Goal: Transaction & Acquisition: Obtain resource

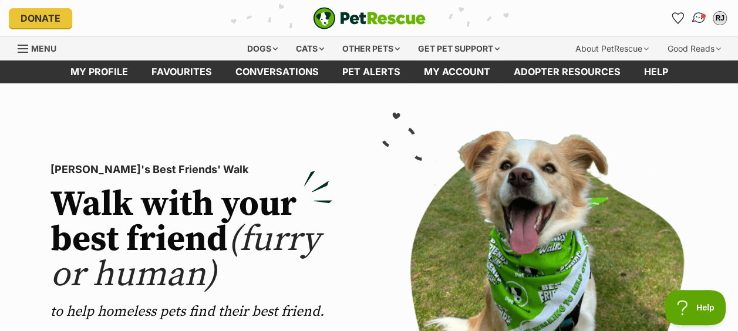
click at [695, 17] on img "Conversations" at bounding box center [699, 18] width 16 height 15
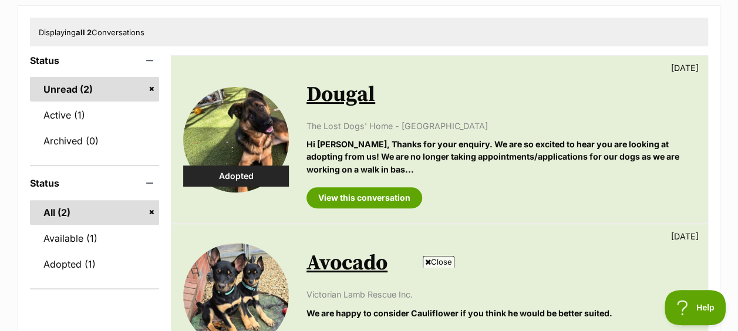
scroll to position [133, 0]
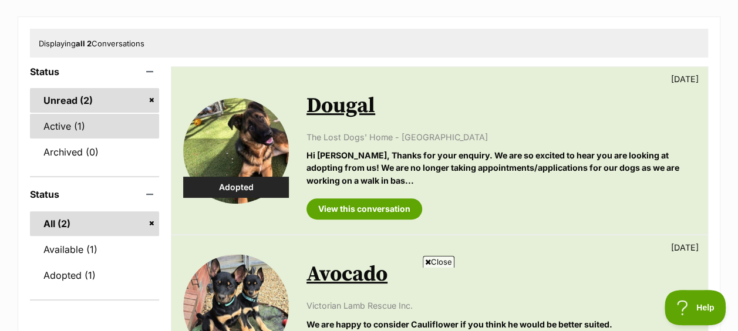
click at [78, 126] on link "Active (1)" at bounding box center [94, 126] width 129 height 25
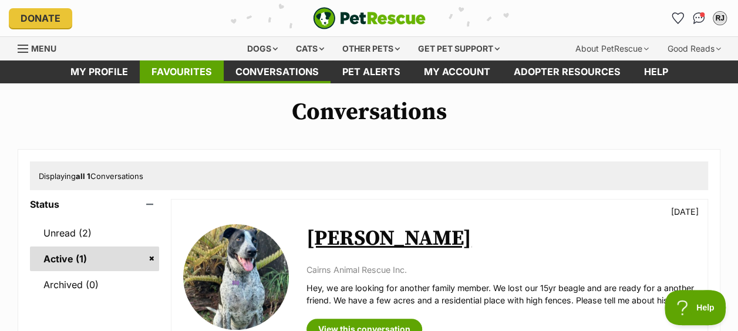
click at [174, 75] on link "Favourites" at bounding box center [182, 71] width 84 height 23
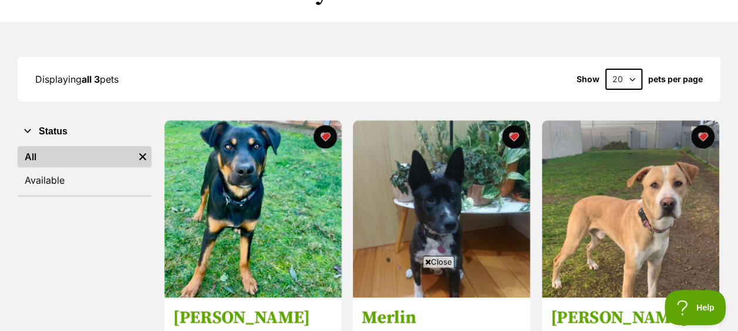
scroll to position [48, 0]
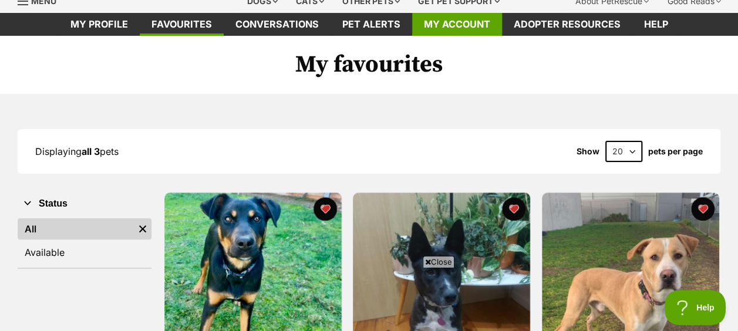
click at [442, 31] on link "My account" at bounding box center [457, 24] width 90 height 23
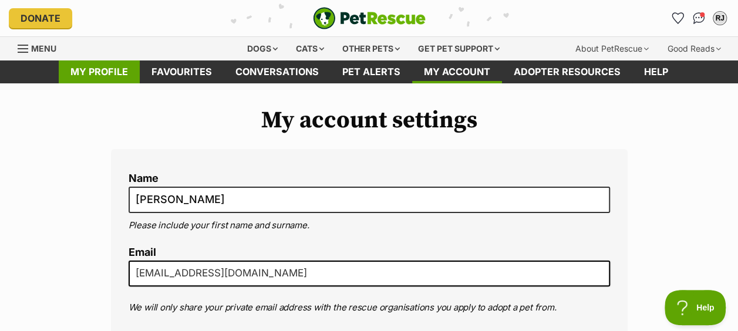
click at [115, 73] on link "My profile" at bounding box center [99, 71] width 81 height 23
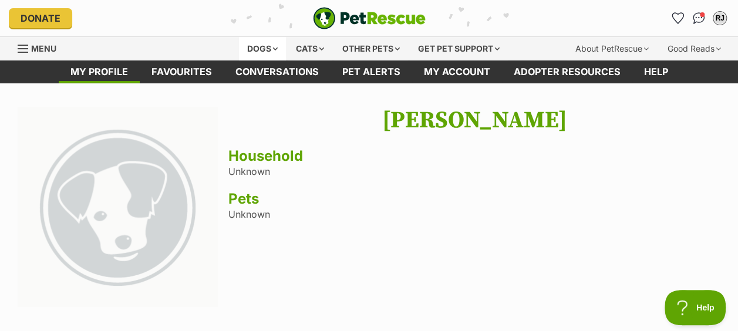
click at [263, 39] on div "Dogs" at bounding box center [262, 48] width 47 height 23
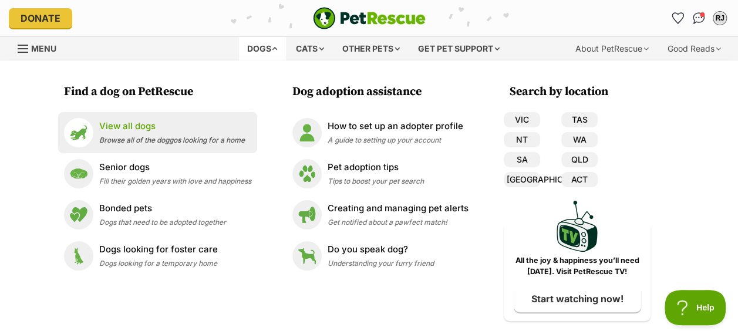
click at [220, 138] on span "Browse all of the doggos looking for a home" at bounding box center [172, 140] width 146 height 9
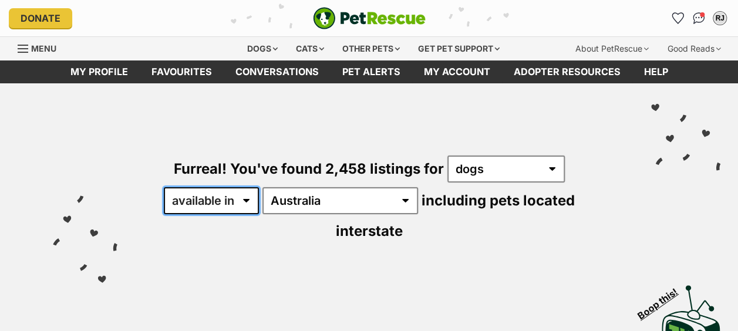
click at [240, 199] on select "available in located in" at bounding box center [211, 200] width 95 height 27
select select "disabled"
click at [164, 187] on select "available in located in" at bounding box center [211, 200] width 95 height 27
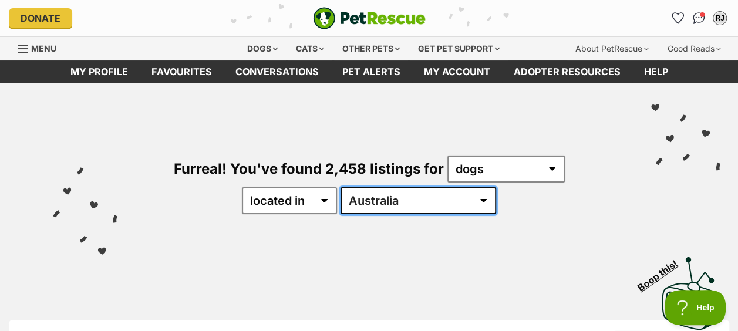
click at [399, 200] on select "Australia ACT NSW NT QLD SA TAS VIC WA" at bounding box center [419, 200] width 156 height 27
select select "VIC"
click at [377, 187] on select "Australia ACT NSW NT QLD SA TAS VIC WA" at bounding box center [419, 200] width 156 height 27
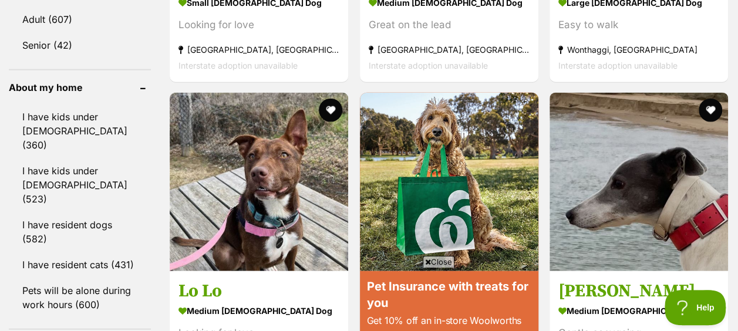
scroll to position [1339, 0]
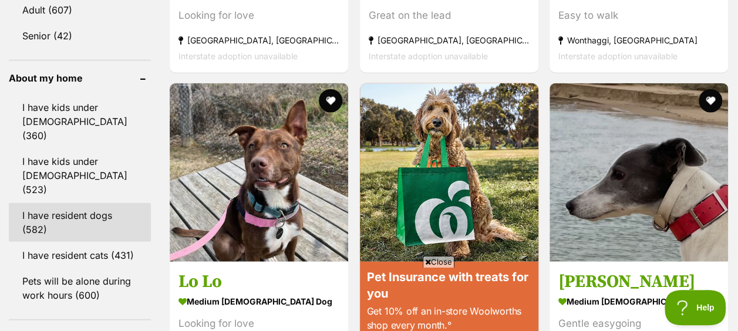
click at [63, 203] on link "I have resident dogs (582)" at bounding box center [80, 222] width 142 height 39
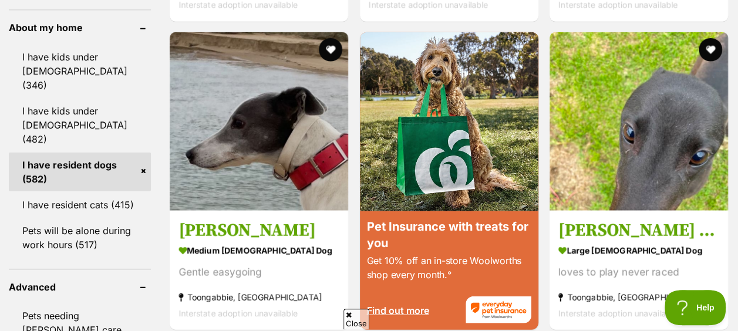
scroll to position [1395, 0]
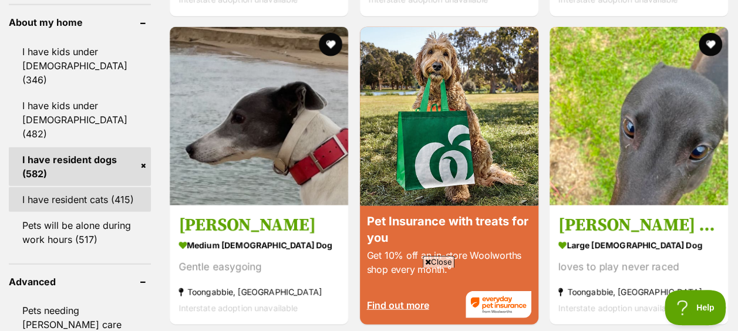
click at [91, 187] on link "I have resident cats (415)" at bounding box center [80, 199] width 142 height 25
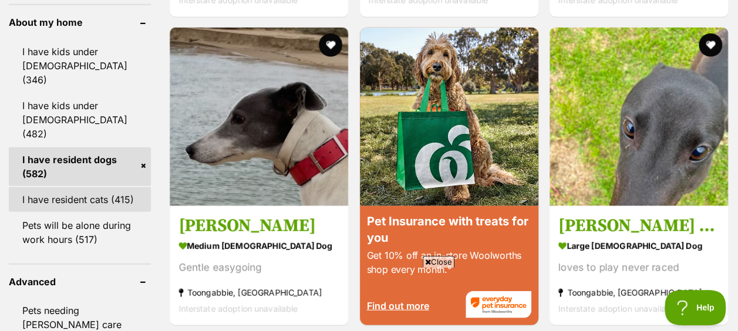
scroll to position [0, 0]
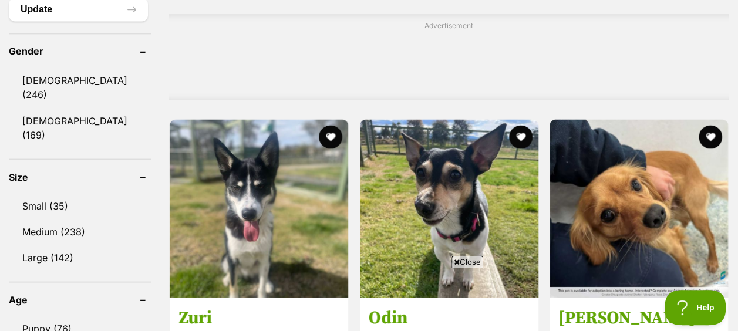
scroll to position [1004, 0]
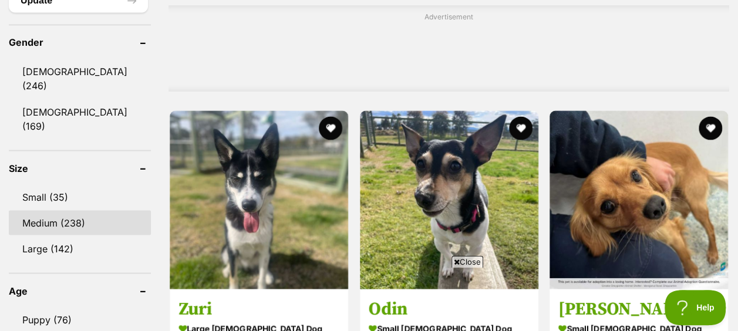
click at [76, 210] on link "Medium (238)" at bounding box center [80, 222] width 142 height 25
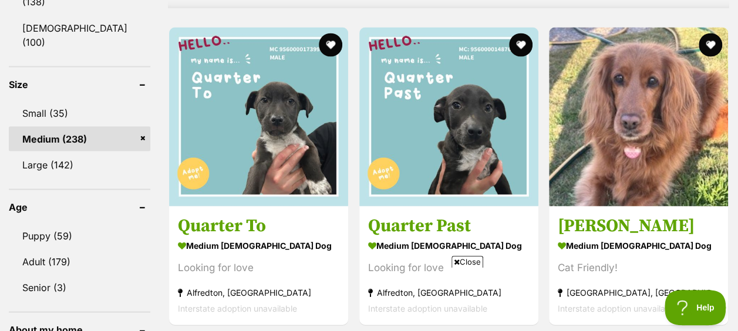
scroll to position [1097, 0]
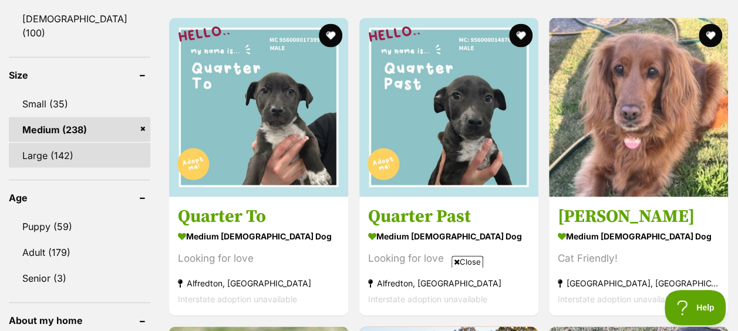
click at [102, 143] on link "Large (142)" at bounding box center [80, 155] width 142 height 25
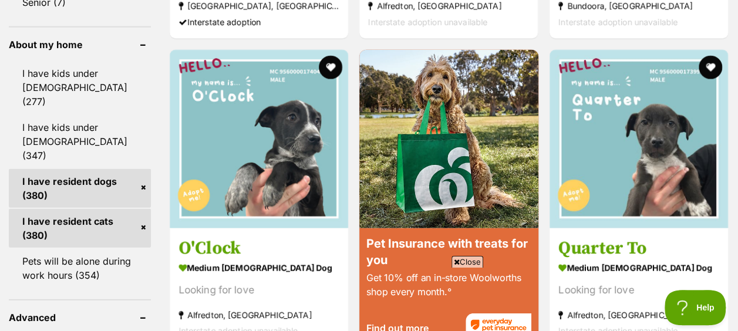
scroll to position [1370, 0]
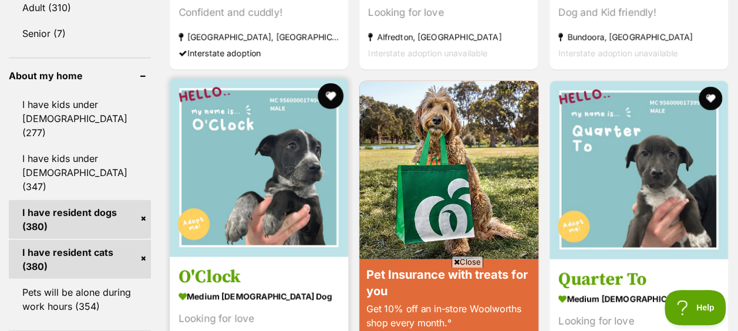
click at [332, 83] on button "favourite" at bounding box center [331, 96] width 26 height 26
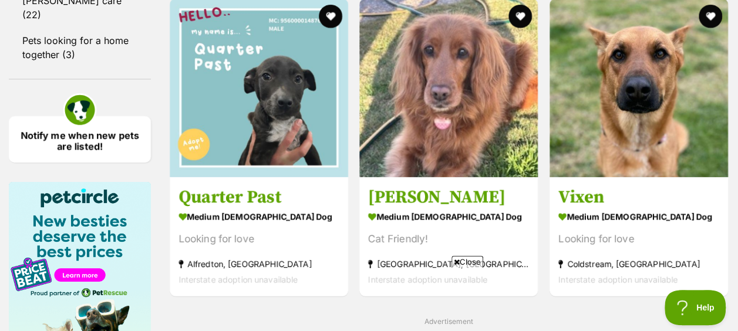
scroll to position [1768, 0]
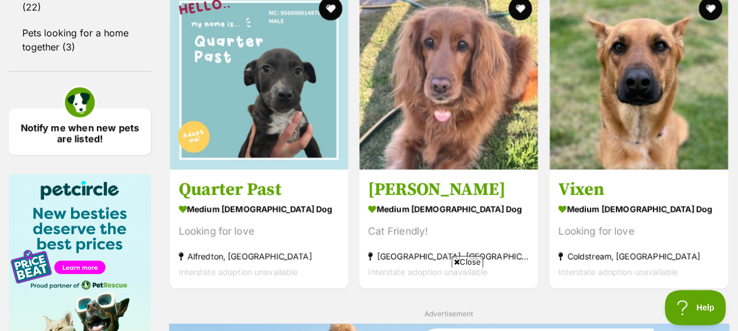
click at [472, 260] on span "Close" at bounding box center [468, 262] width 32 height 12
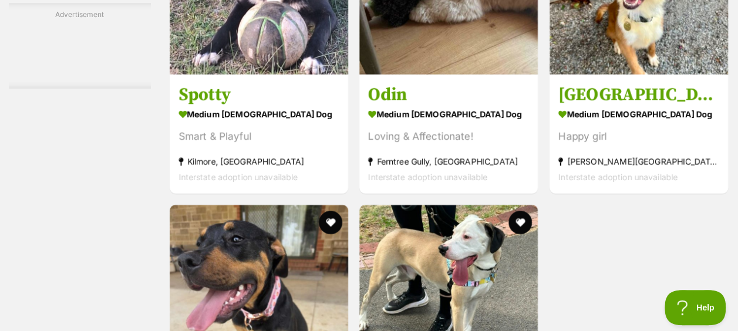
scroll to position [2363, 0]
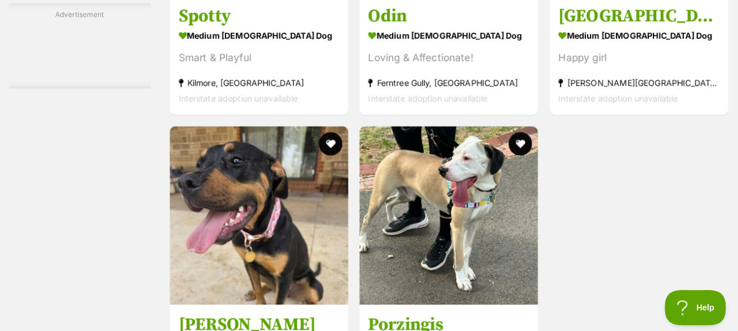
drag, startPoint x: 736, startPoint y: 220, endPoint x: 744, endPoint y: 179, distance: 41.7
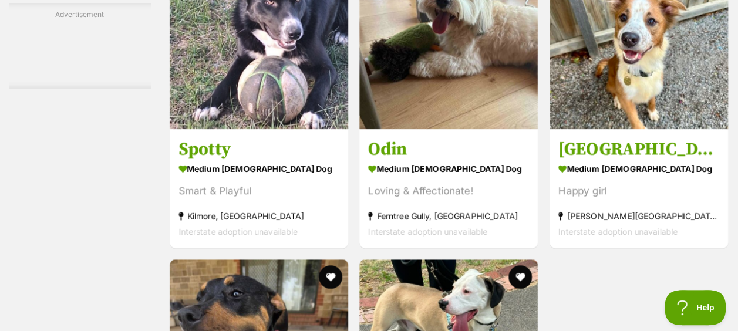
scroll to position [2222, 0]
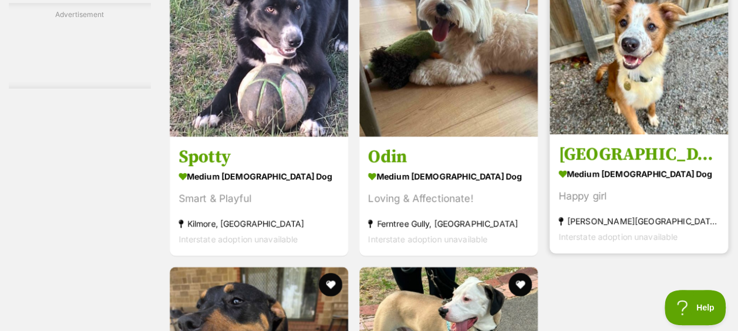
click at [570, 38] on img at bounding box center [639, 45] width 179 height 179
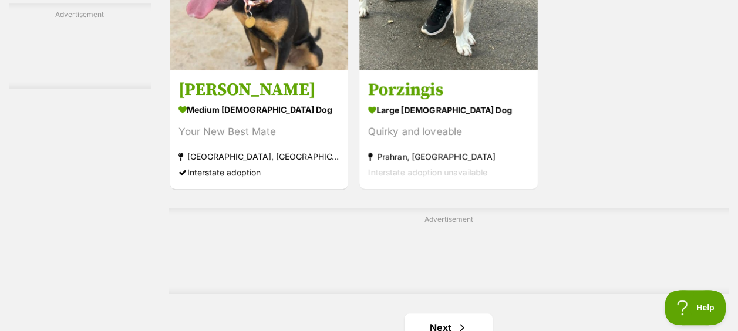
scroll to position [2622, 0]
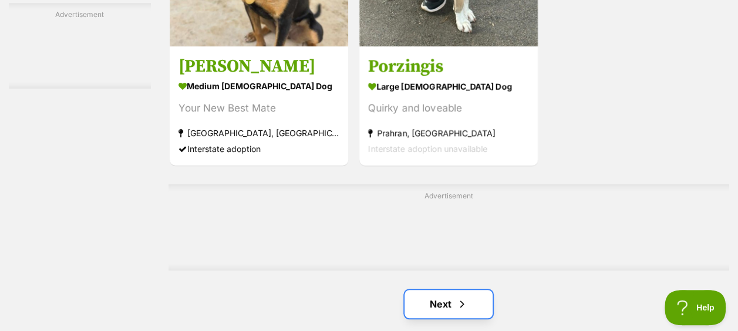
click at [441, 290] on link "Next" at bounding box center [449, 304] width 88 height 28
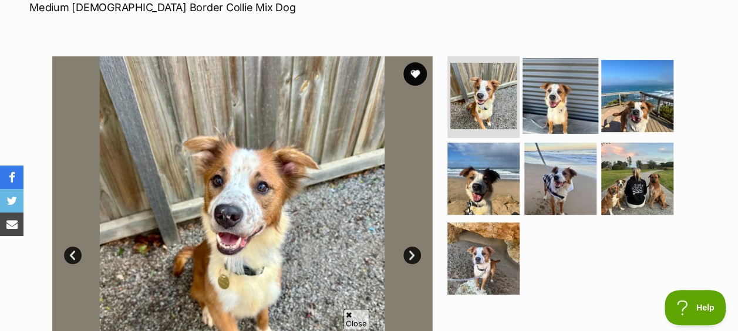
click at [553, 98] on img at bounding box center [561, 96] width 76 height 76
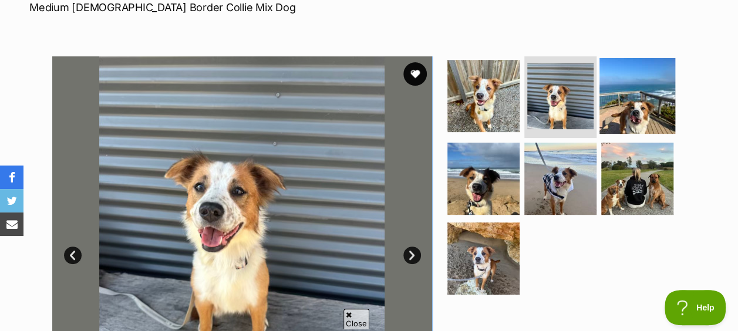
click at [655, 100] on img at bounding box center [638, 96] width 76 height 76
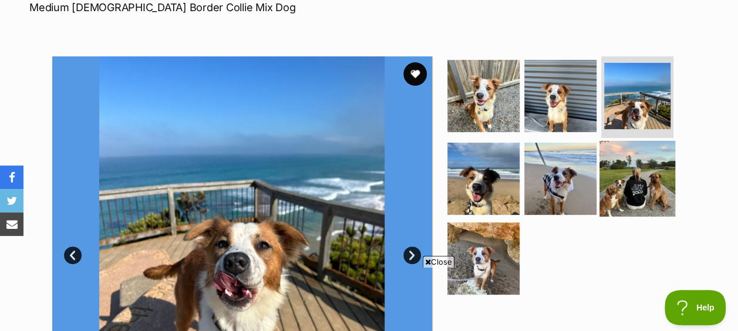
click at [645, 163] on img at bounding box center [638, 179] width 76 height 76
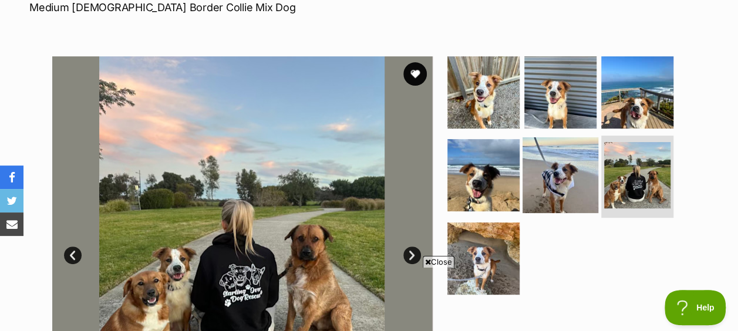
click at [556, 176] on img at bounding box center [561, 175] width 76 height 76
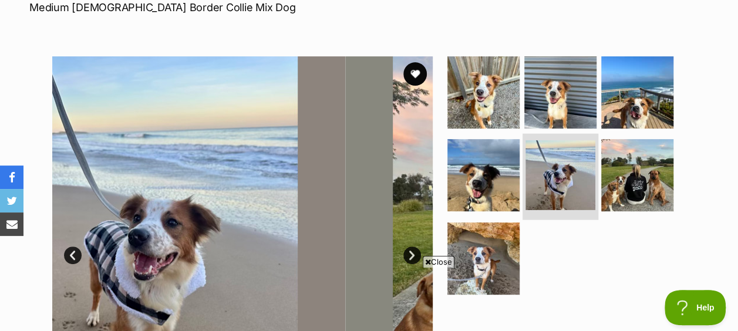
click at [556, 176] on img at bounding box center [561, 175] width 70 height 70
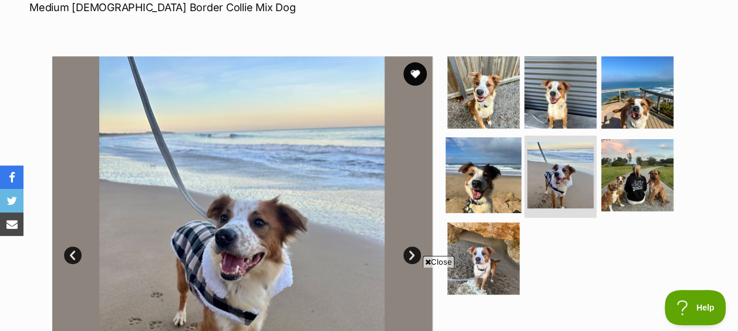
click at [482, 171] on img at bounding box center [484, 175] width 76 height 76
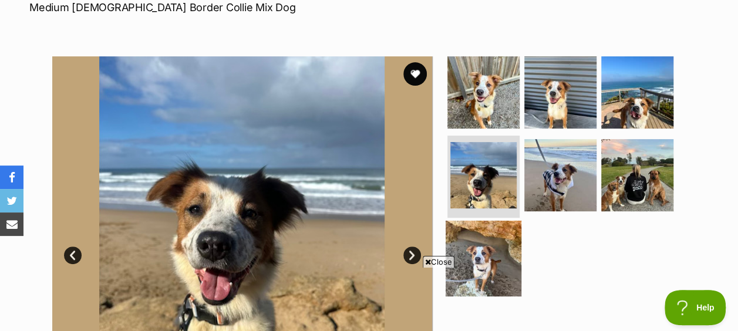
click at [482, 244] on img at bounding box center [484, 259] width 76 height 76
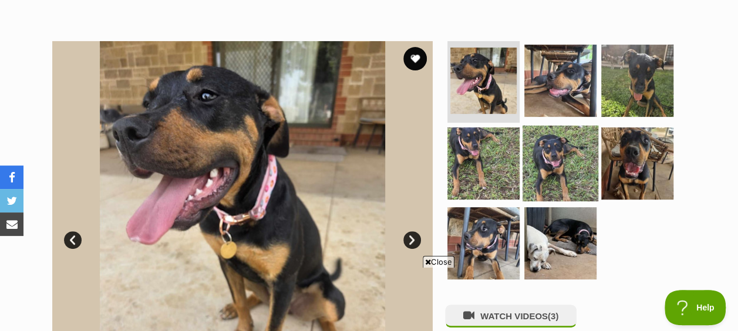
click at [570, 141] on img at bounding box center [561, 164] width 76 height 76
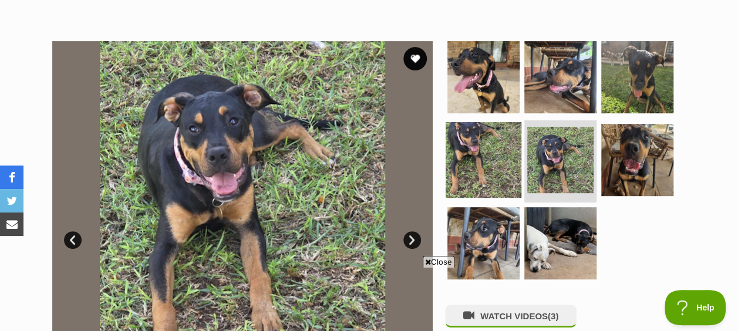
click at [482, 136] on img at bounding box center [484, 160] width 76 height 76
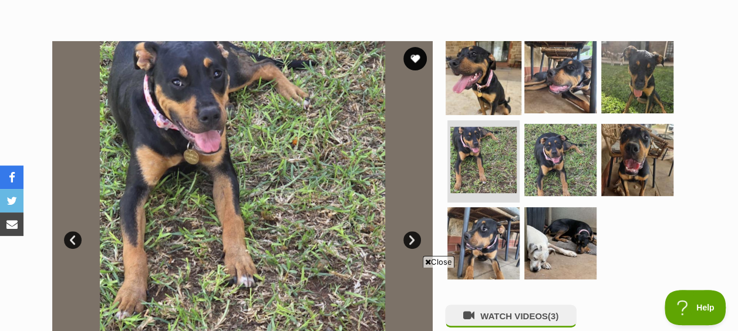
click at [490, 80] on img at bounding box center [484, 77] width 76 height 76
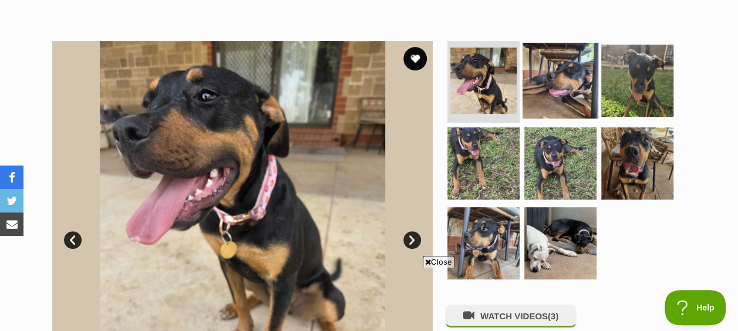
click at [548, 92] on img at bounding box center [561, 80] width 76 height 76
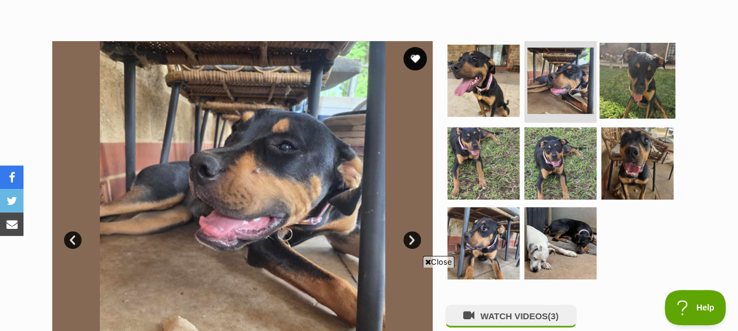
click at [619, 88] on img at bounding box center [638, 80] width 76 height 76
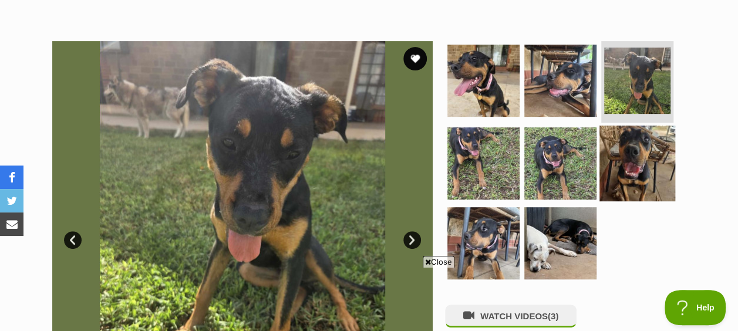
click at [620, 149] on img at bounding box center [638, 164] width 76 height 76
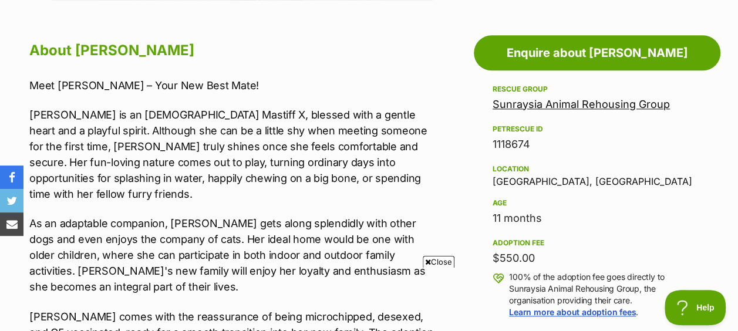
scroll to position [716, 0]
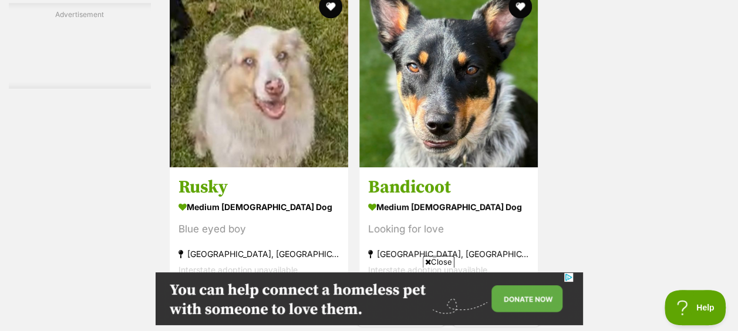
click at [443, 263] on span "Close" at bounding box center [439, 262] width 32 height 12
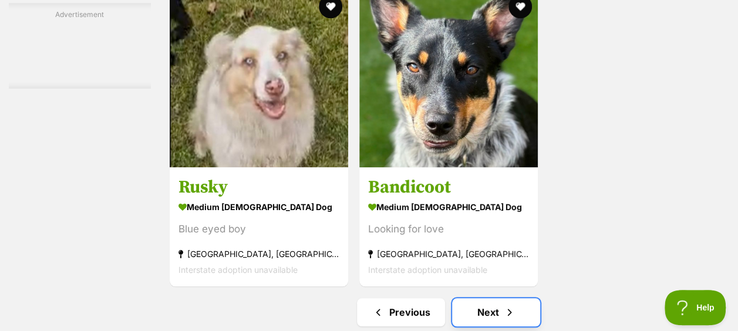
click at [490, 298] on link "Next" at bounding box center [496, 312] width 88 height 28
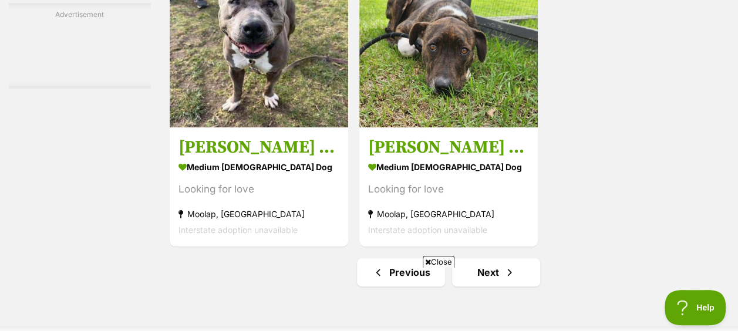
scroll to position [2801, 0]
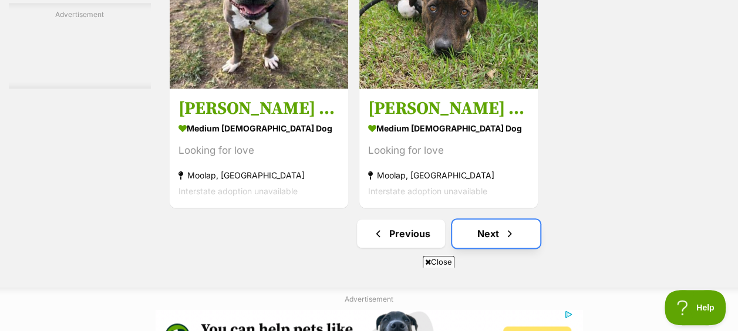
click at [498, 220] on link "Next" at bounding box center [496, 234] width 88 height 28
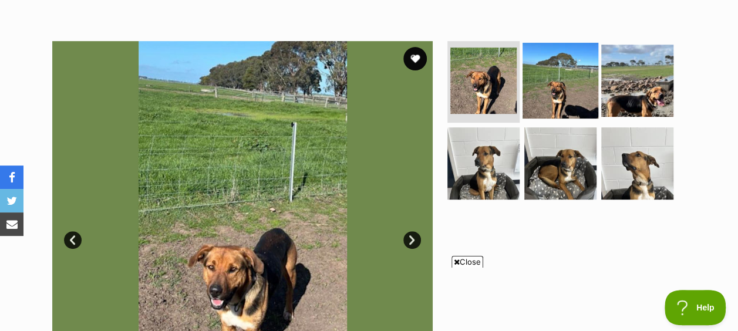
click at [530, 63] on img at bounding box center [561, 80] width 76 height 76
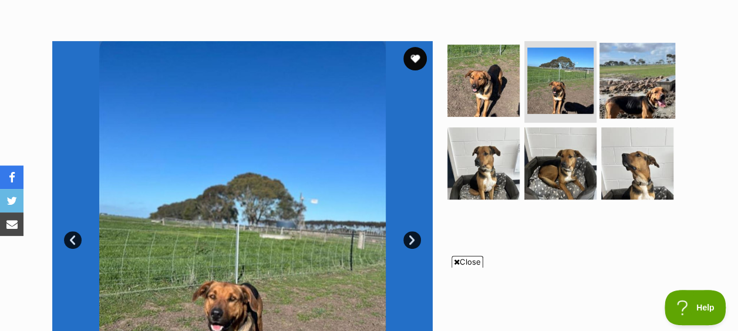
click at [650, 74] on img at bounding box center [638, 80] width 76 height 76
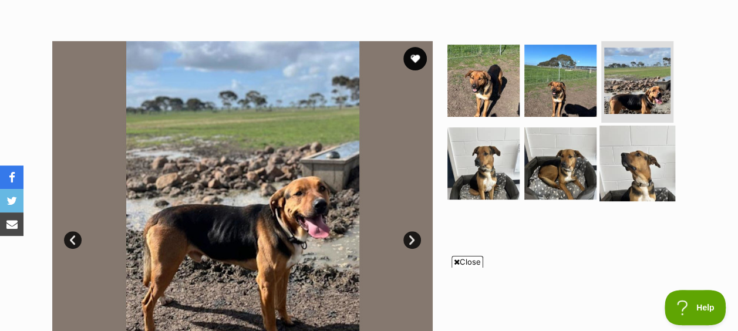
click at [665, 139] on img at bounding box center [638, 164] width 76 height 76
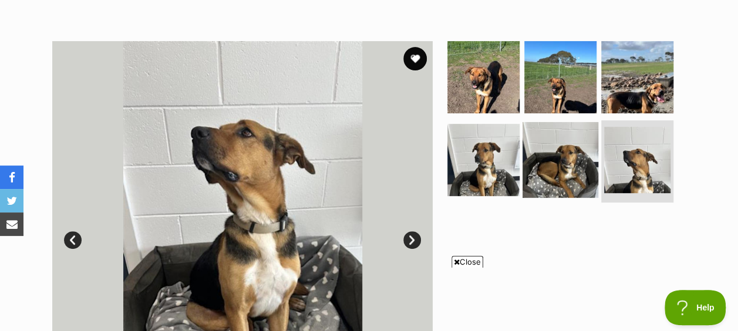
click at [564, 157] on img at bounding box center [561, 160] width 76 height 76
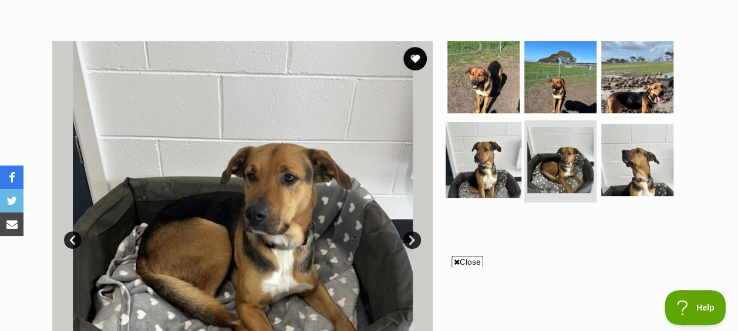
click at [470, 156] on img at bounding box center [484, 160] width 76 height 76
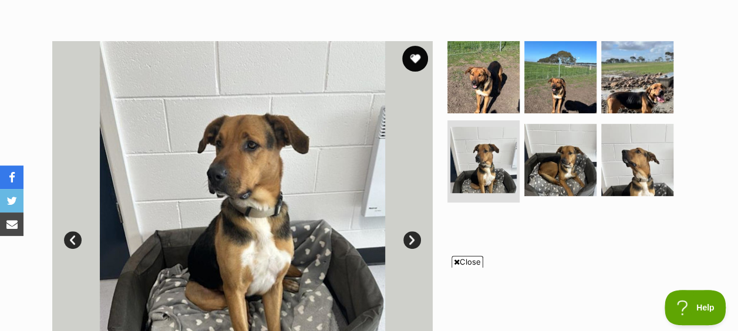
click at [411, 48] on button "favourite" at bounding box center [415, 59] width 26 height 26
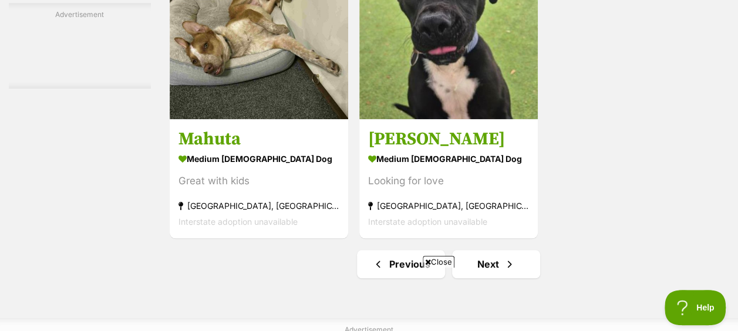
scroll to position [2670, 0]
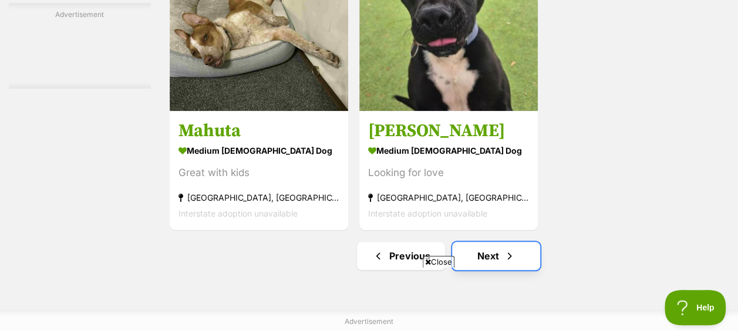
click at [514, 242] on link "Next" at bounding box center [496, 256] width 88 height 28
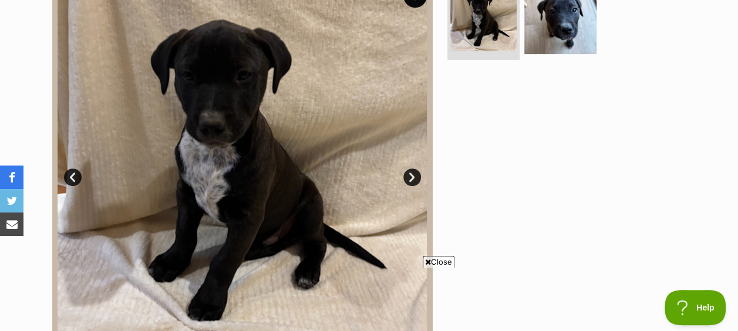
scroll to position [274, 0]
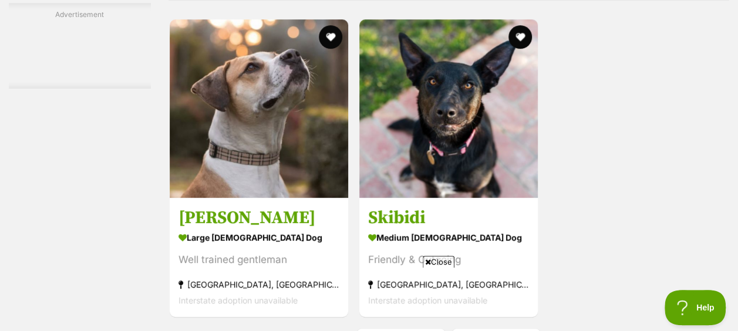
scroll to position [2653, 0]
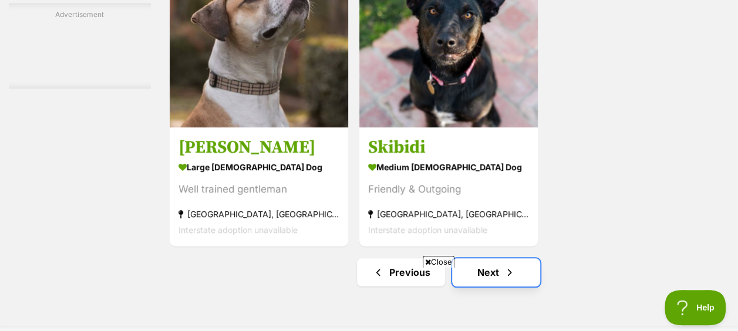
click at [486, 258] on link "Next" at bounding box center [496, 272] width 88 height 28
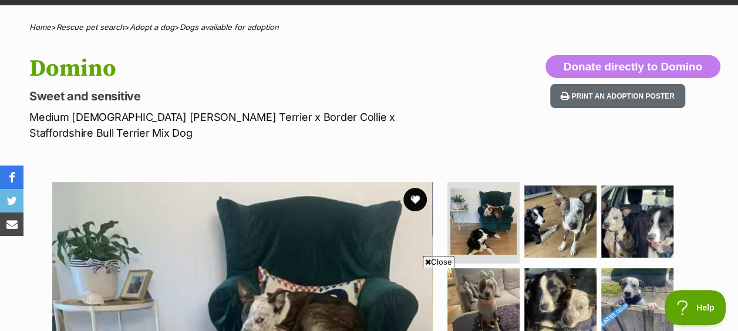
scroll to position [125, 0]
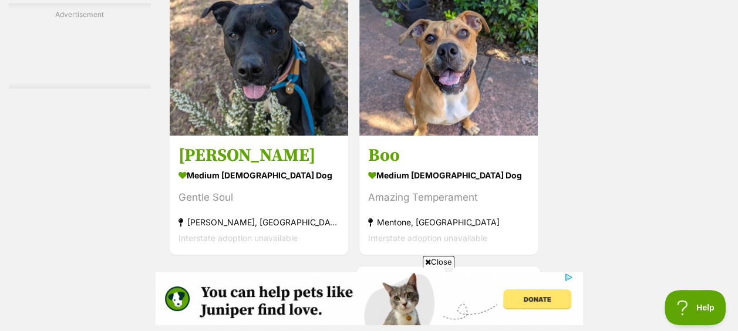
scroll to position [2809, 0]
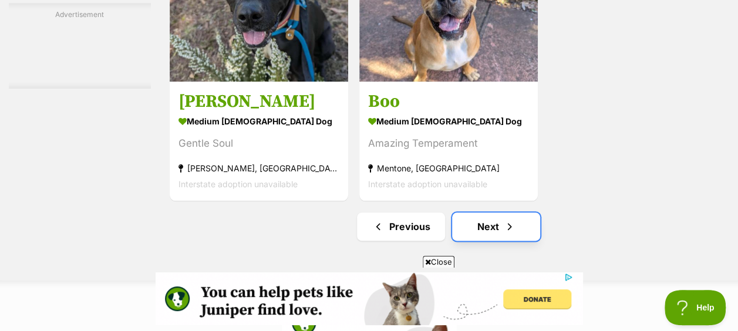
click at [469, 213] on link "Next" at bounding box center [496, 227] width 88 height 28
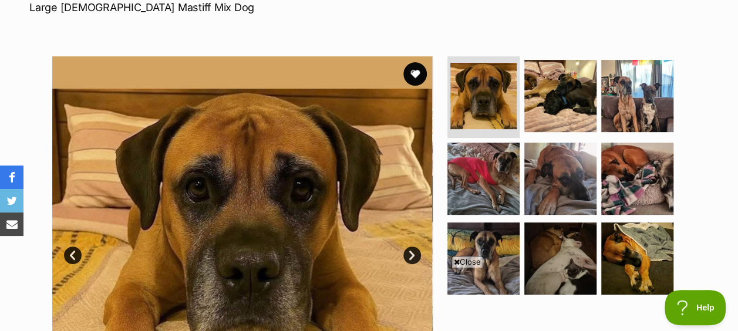
scroll to position [235, 0]
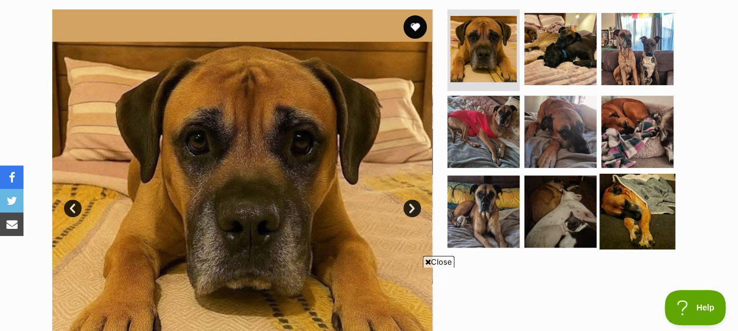
click at [620, 223] on img at bounding box center [638, 212] width 76 height 76
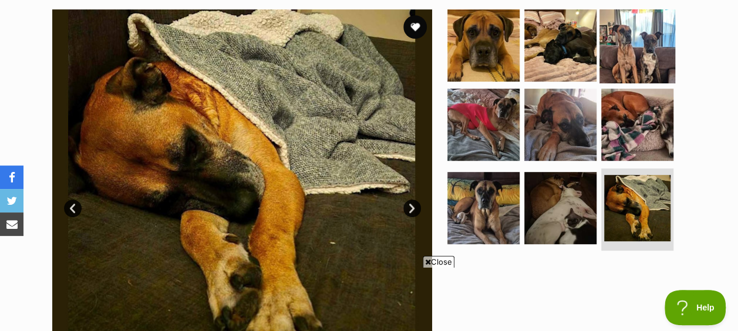
click at [618, 61] on img at bounding box center [638, 45] width 76 height 76
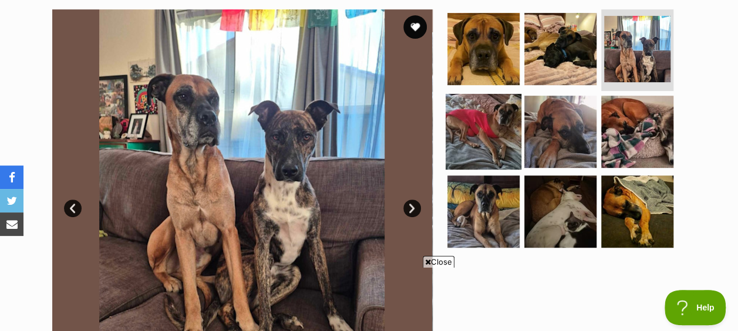
click at [478, 123] on img at bounding box center [484, 132] width 76 height 76
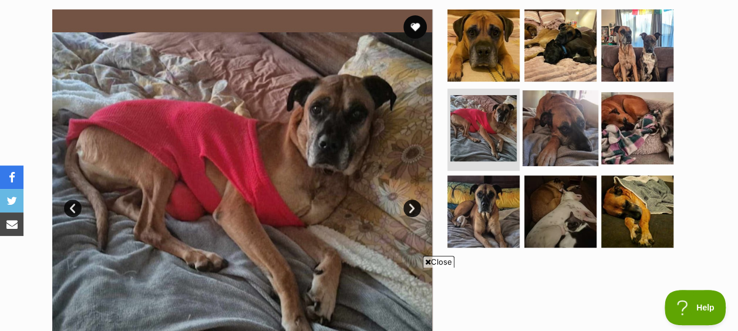
click at [558, 127] on img at bounding box center [561, 128] width 76 height 76
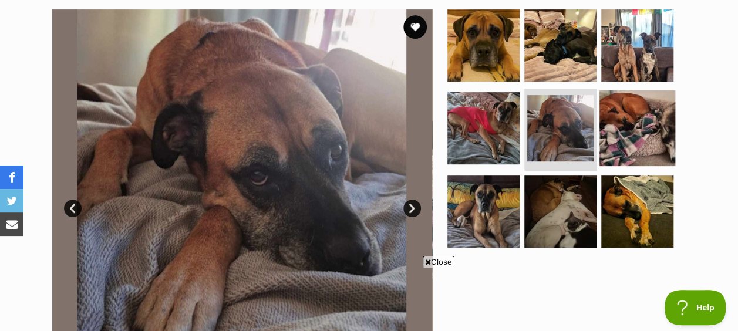
click at [634, 125] on img at bounding box center [638, 128] width 76 height 76
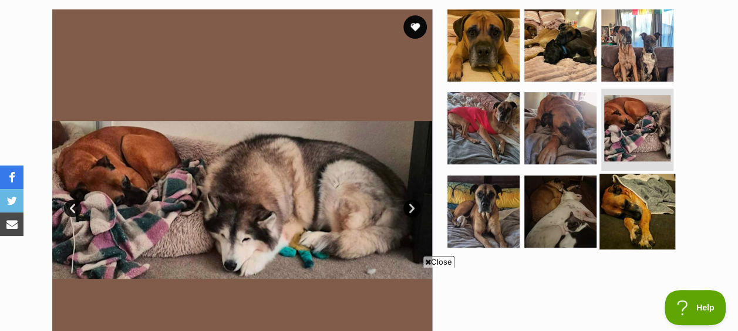
click at [658, 216] on img at bounding box center [638, 212] width 76 height 76
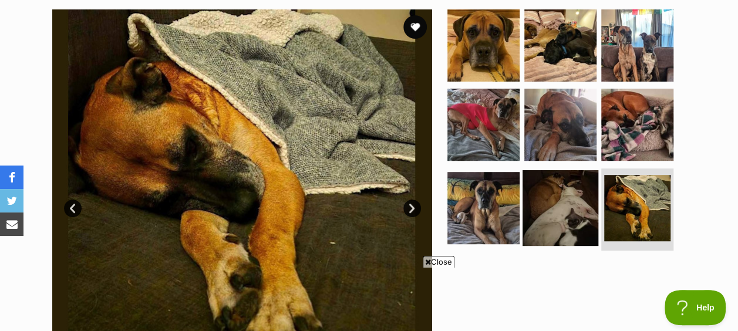
click at [563, 209] on img at bounding box center [561, 208] width 76 height 76
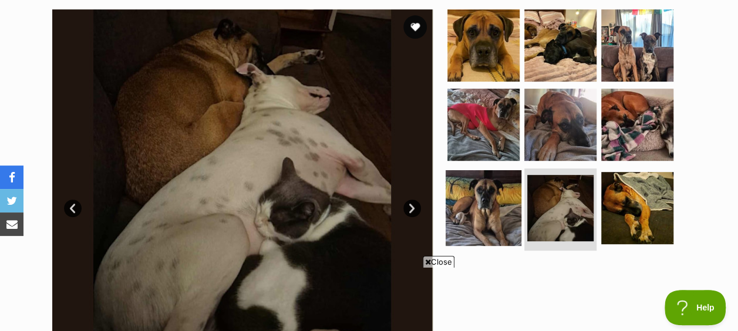
click at [505, 201] on img at bounding box center [484, 208] width 76 height 76
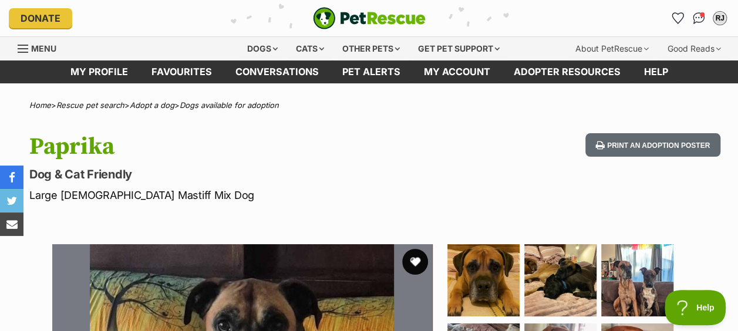
scroll to position [0, 0]
click at [418, 253] on button "favourite" at bounding box center [415, 262] width 26 height 26
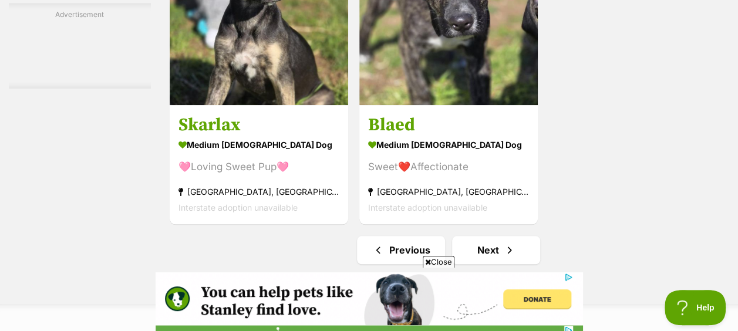
scroll to position [2683, 0]
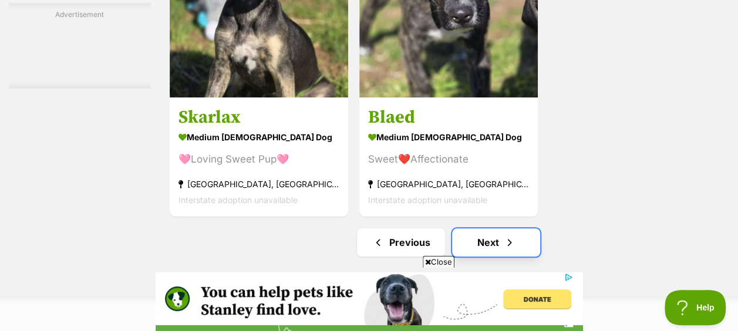
click at [502, 228] on link "Next" at bounding box center [496, 242] width 88 height 28
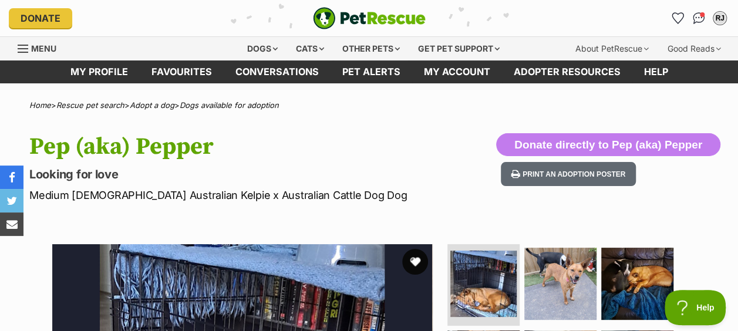
click at [413, 258] on button "favourite" at bounding box center [415, 262] width 26 height 26
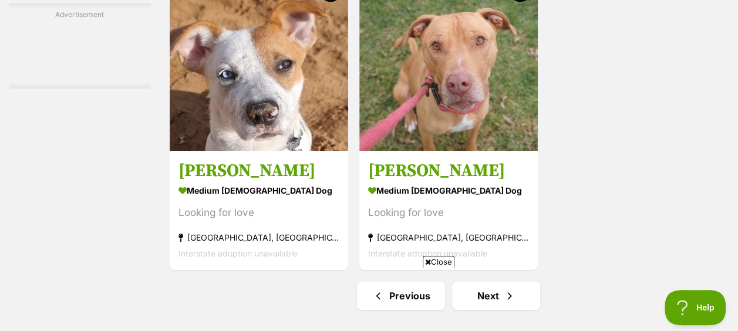
scroll to position [2645, 0]
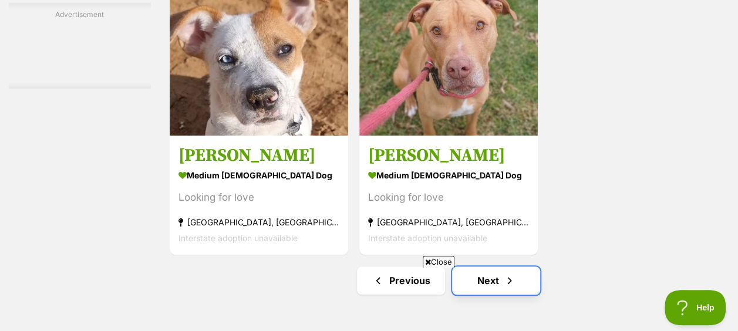
click at [504, 274] on span "Next page" at bounding box center [510, 281] width 12 height 14
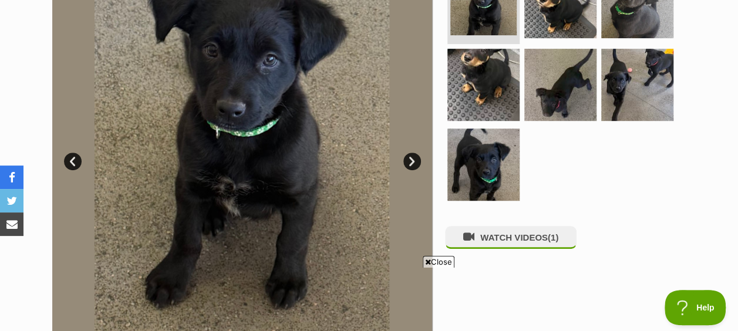
scroll to position [313, 0]
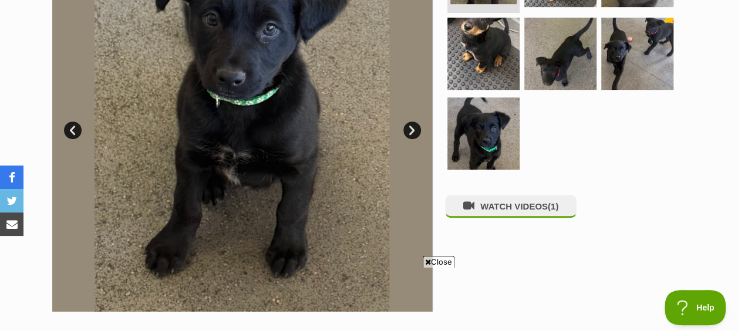
click at [405, 125] on link "Next" at bounding box center [412, 131] width 18 height 18
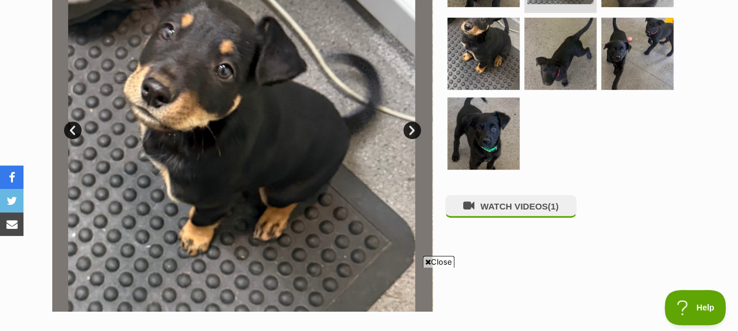
click at [411, 132] on link "Next" at bounding box center [412, 131] width 18 height 18
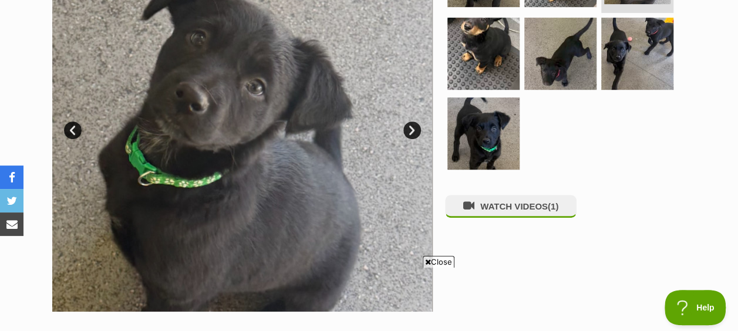
click at [411, 132] on link "Next" at bounding box center [412, 131] width 18 height 18
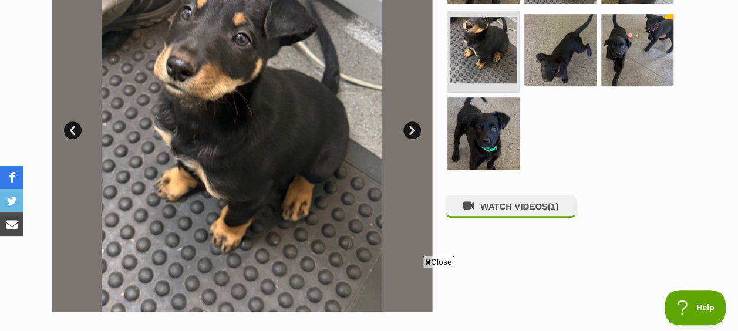
click at [411, 132] on link "Next" at bounding box center [412, 131] width 18 height 18
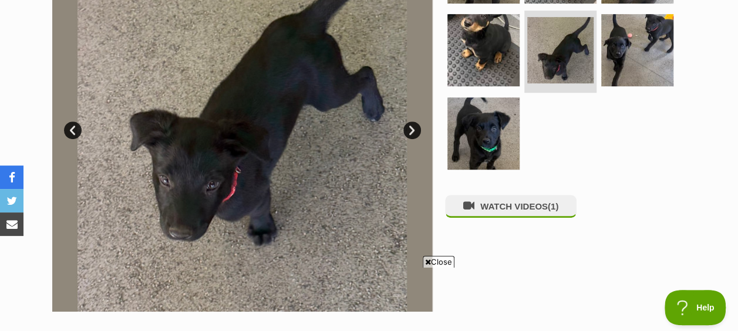
click at [411, 132] on link "Next" at bounding box center [412, 131] width 18 height 18
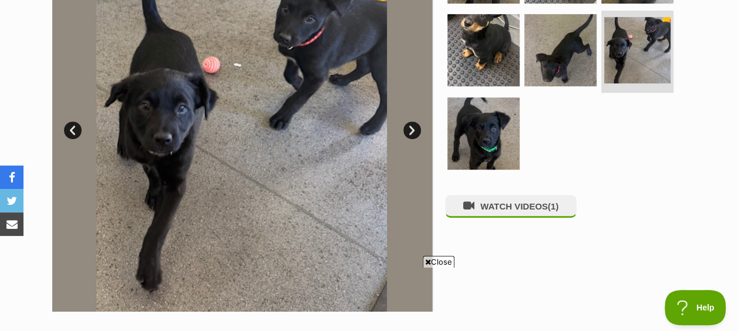
click at [411, 132] on link "Next" at bounding box center [412, 131] width 18 height 18
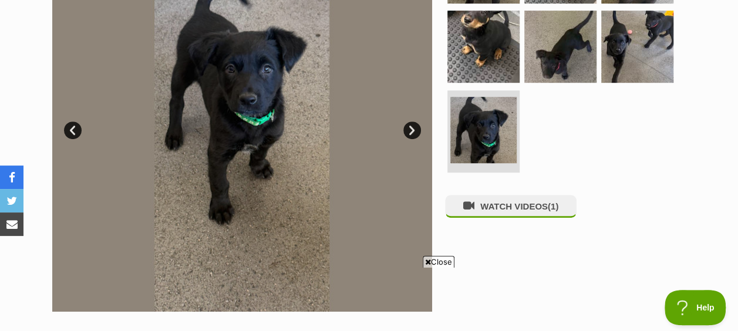
click at [411, 132] on link "Next" at bounding box center [412, 131] width 18 height 18
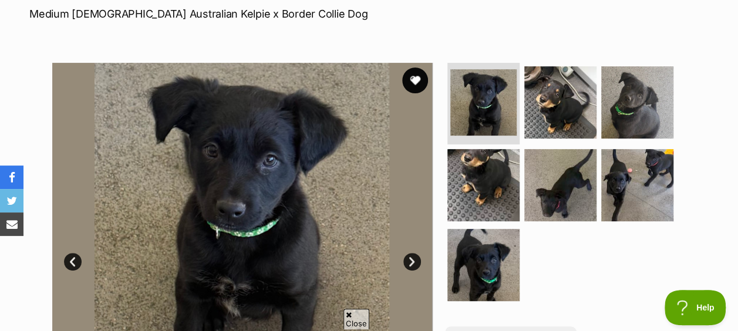
scroll to position [0, 0]
click at [420, 83] on button "favourite" at bounding box center [415, 81] width 26 height 26
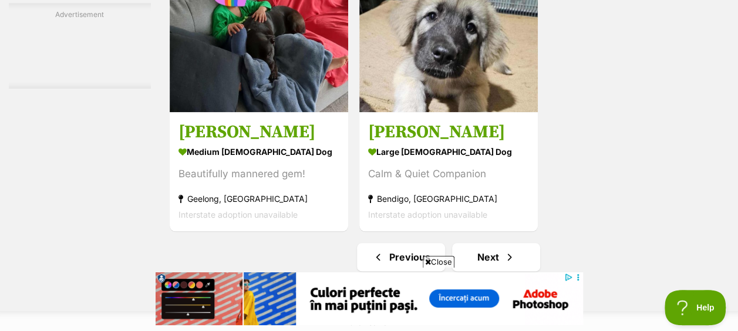
scroll to position [2817, 0]
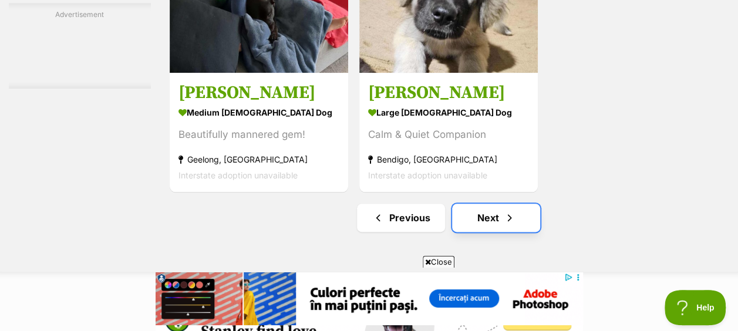
click at [488, 204] on link "Next" at bounding box center [496, 218] width 88 height 28
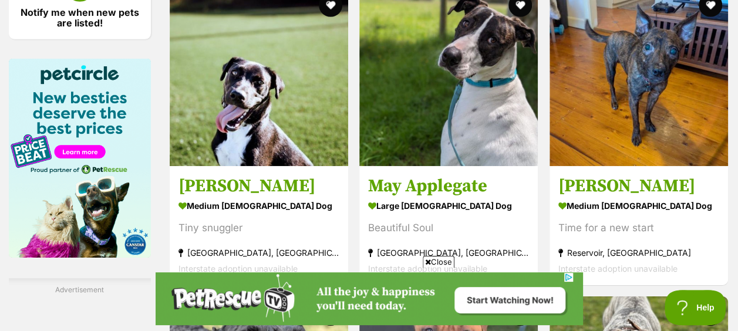
scroll to position [1889, 0]
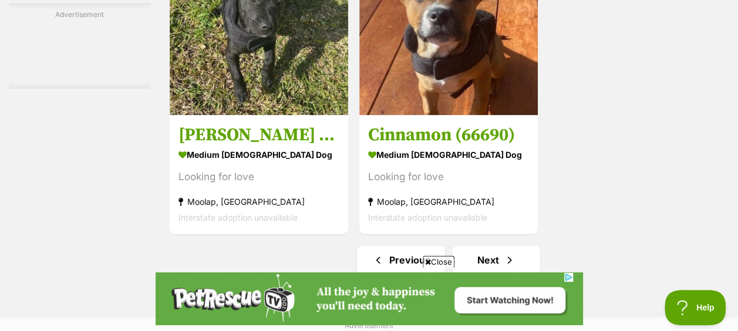
scroll to position [2685, 0]
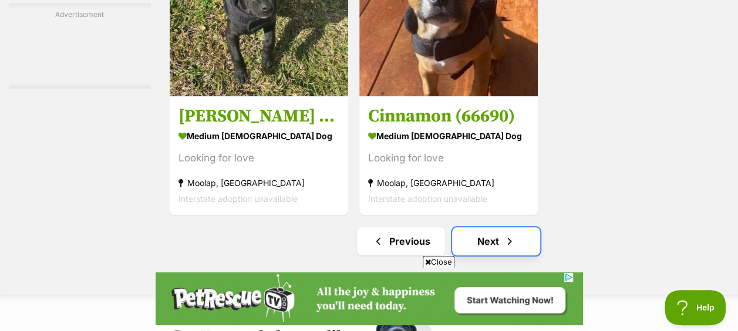
click at [496, 227] on link "Next" at bounding box center [496, 241] width 88 height 28
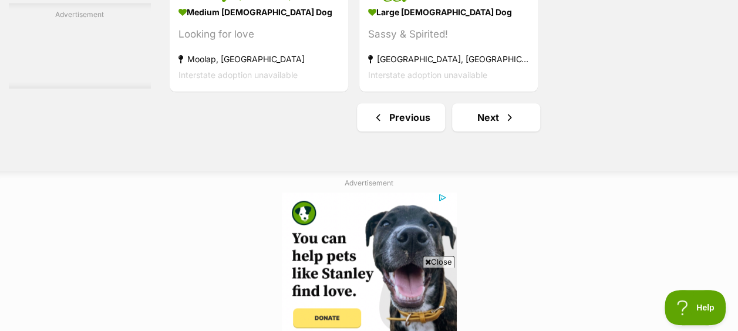
scroll to position [2813, 0]
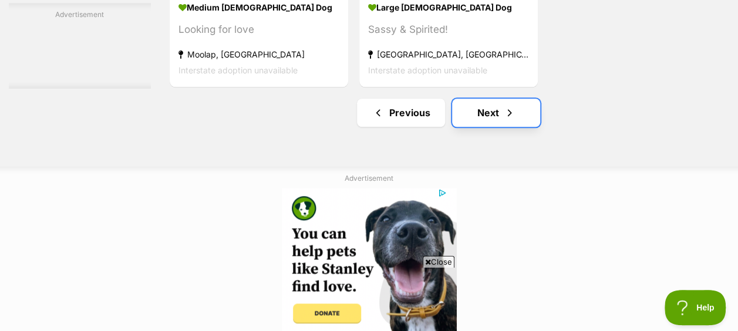
click at [473, 99] on link "Next" at bounding box center [496, 113] width 88 height 28
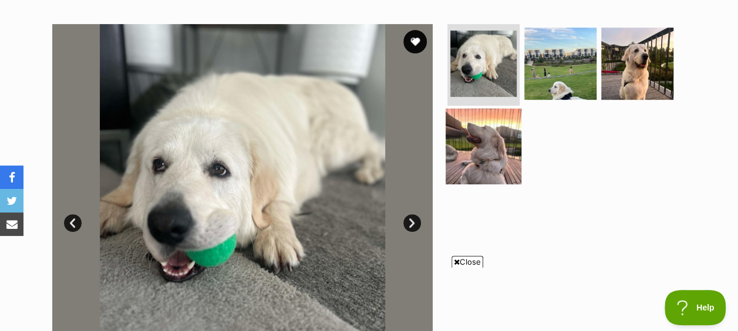
click at [502, 150] on img at bounding box center [484, 147] width 76 height 76
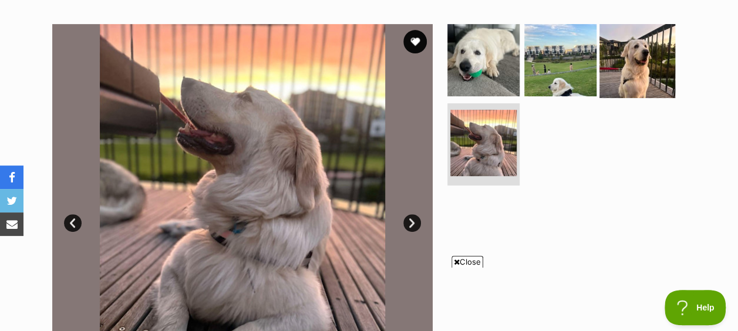
click at [647, 77] on img at bounding box center [638, 60] width 76 height 76
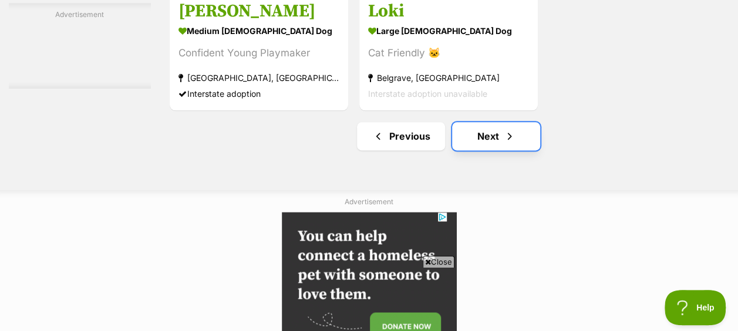
click at [507, 129] on span "Next page" at bounding box center [510, 136] width 12 height 14
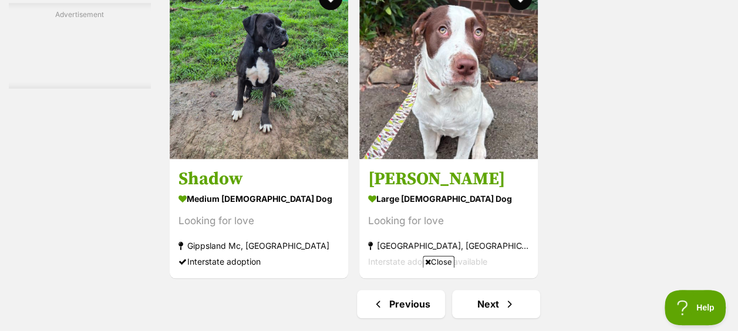
click at [503, 271] on div "Close" at bounding box center [370, 299] width 428 height 65
click at [445, 262] on span "Close" at bounding box center [439, 262] width 32 height 12
click at [472, 290] on link "Next" at bounding box center [496, 304] width 88 height 28
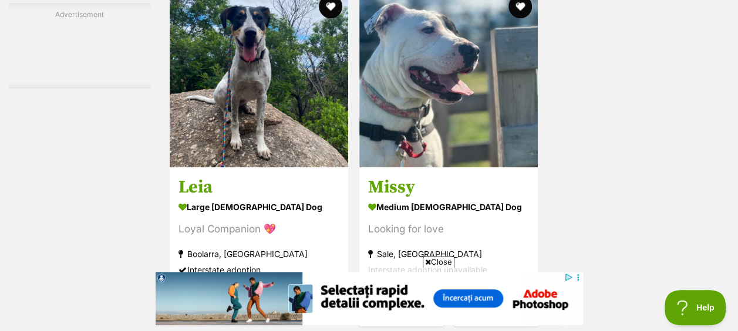
scroll to position [2661, 0]
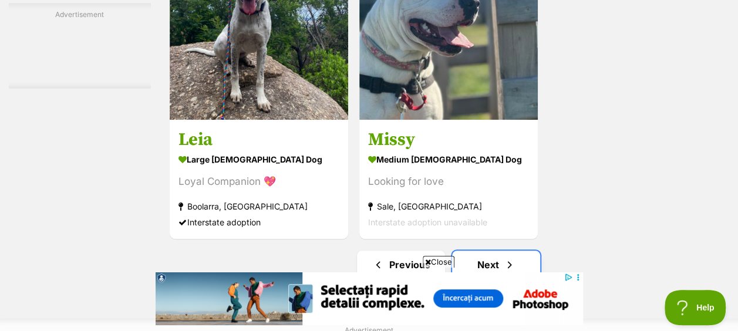
click at [518, 251] on link "Next" at bounding box center [496, 265] width 88 height 28
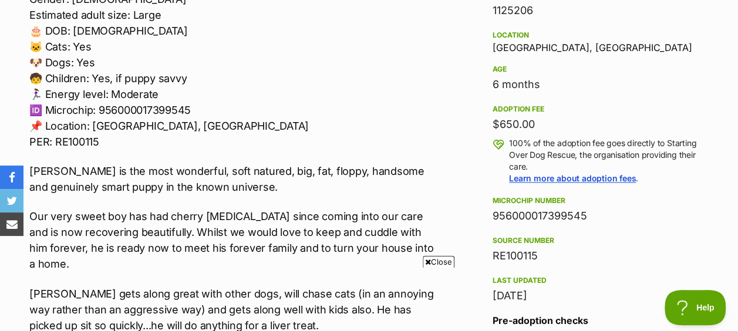
scroll to position [767, 0]
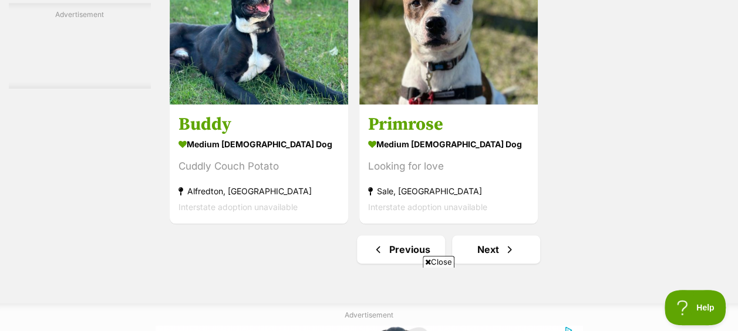
scroll to position [2793, 0]
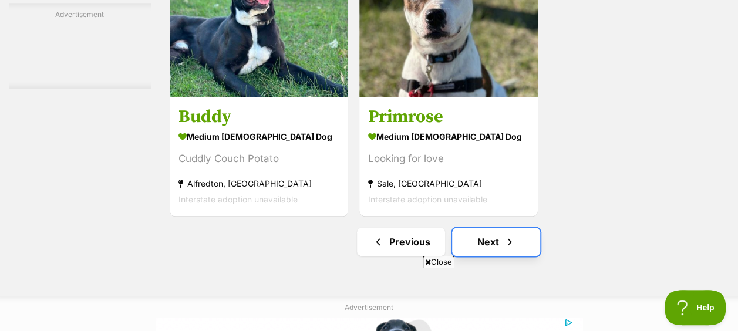
click at [509, 235] on span "Next page" at bounding box center [510, 242] width 12 height 14
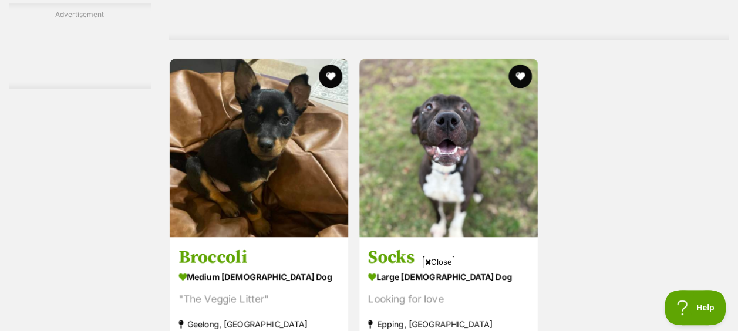
scroll to position [2598, 0]
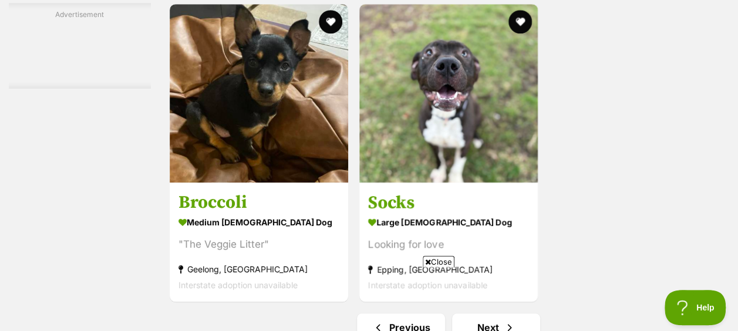
click at [452, 264] on span "Close" at bounding box center [439, 262] width 32 height 12
click at [477, 314] on link "Next" at bounding box center [496, 328] width 88 height 28
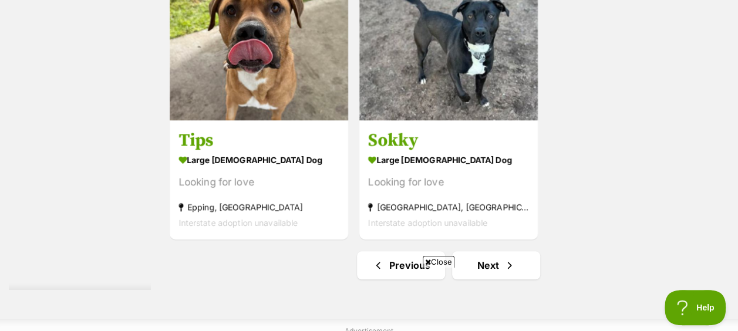
scroll to position [2700, 0]
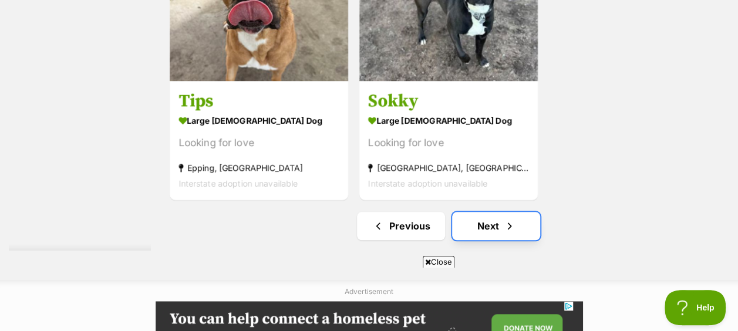
click at [522, 212] on link "Next" at bounding box center [496, 226] width 88 height 28
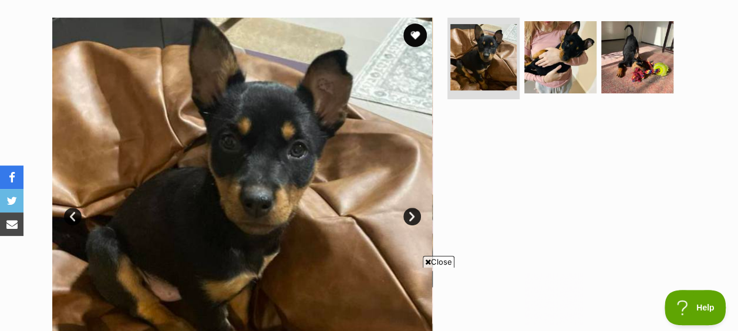
scroll to position [230, 0]
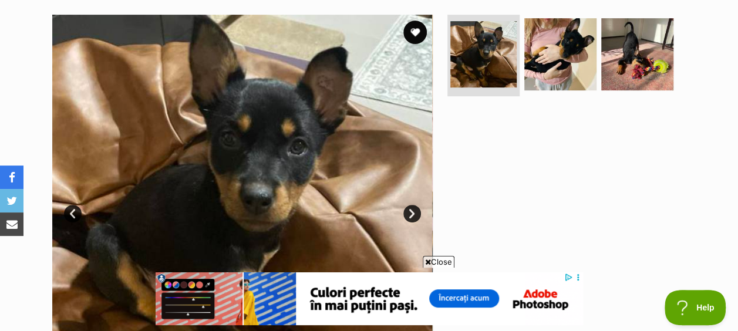
click at [410, 212] on link "Next" at bounding box center [412, 214] width 18 height 18
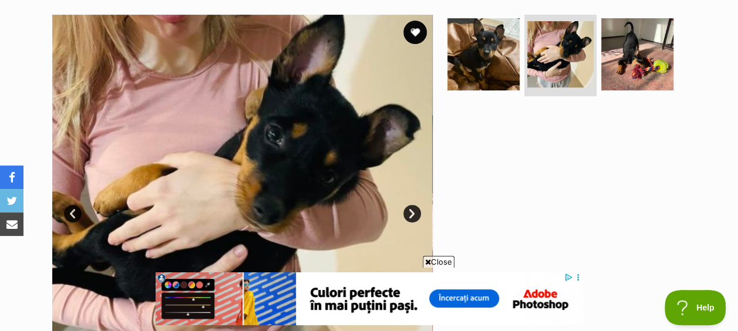
click at [410, 212] on link "Next" at bounding box center [412, 214] width 18 height 18
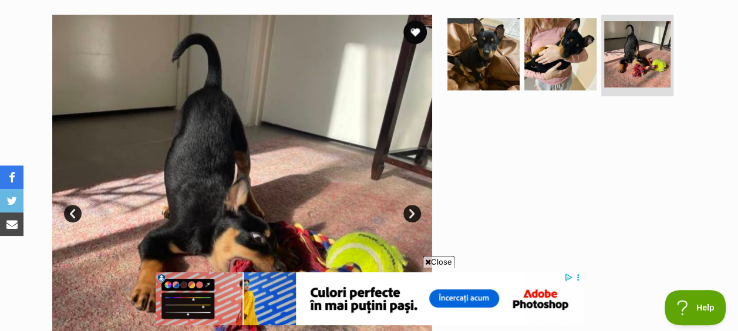
click at [410, 212] on link "Next" at bounding box center [412, 214] width 18 height 18
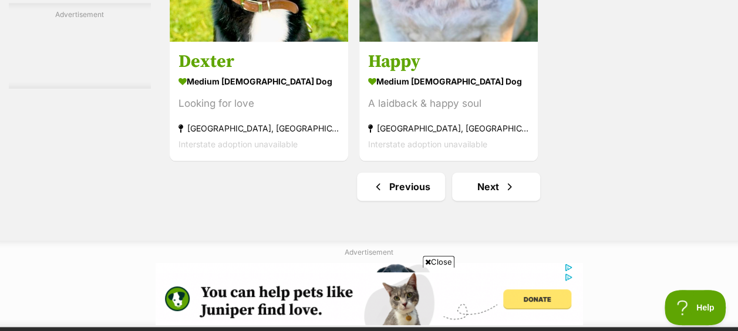
scroll to position [2895, 0]
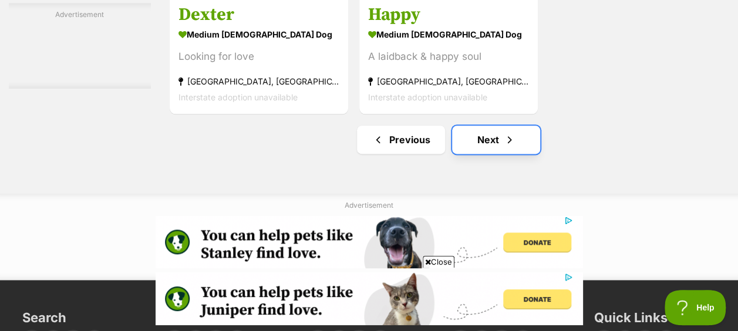
click at [501, 126] on link "Next" at bounding box center [496, 140] width 88 height 28
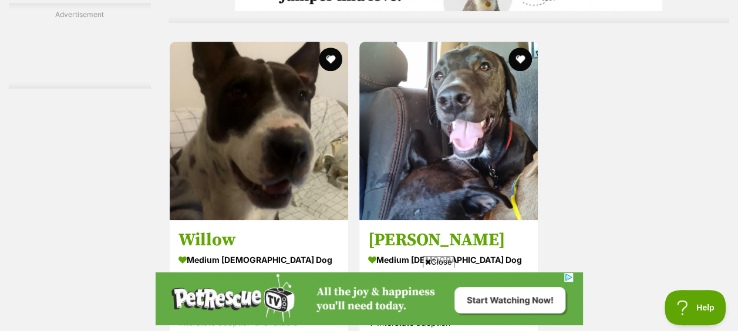
scroll to position [2632, 0]
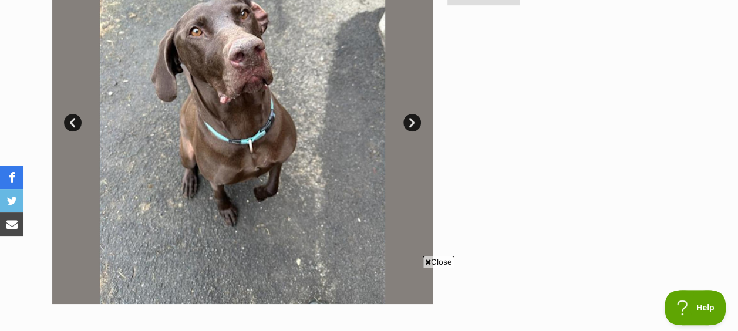
click at [418, 120] on link "Next" at bounding box center [412, 123] width 18 height 18
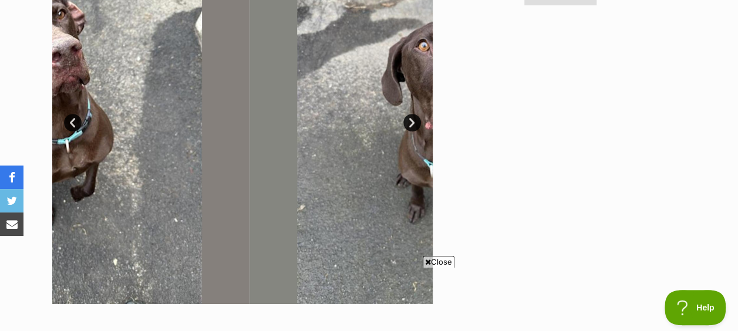
click at [418, 120] on link "Next" at bounding box center [412, 123] width 18 height 18
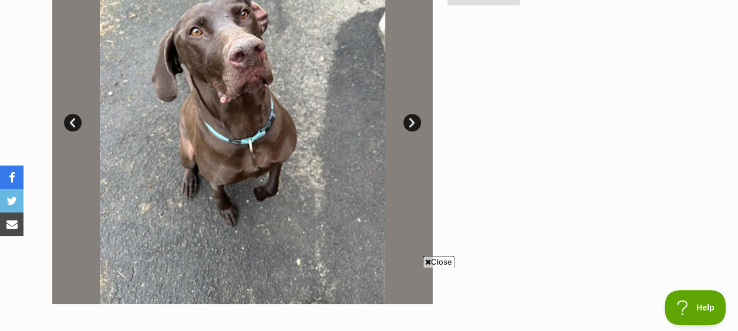
click at [418, 120] on link "Next" at bounding box center [412, 123] width 18 height 18
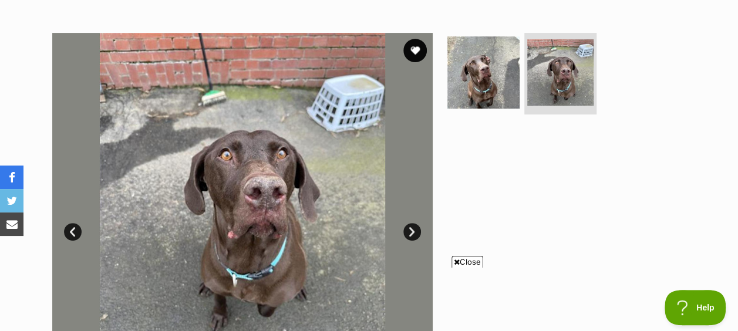
scroll to position [208, 0]
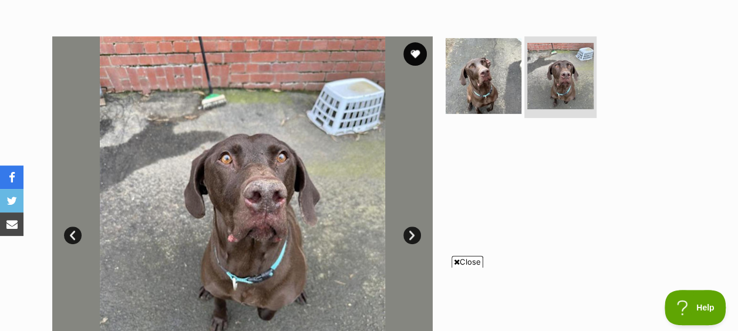
click at [472, 83] on img at bounding box center [484, 76] width 76 height 76
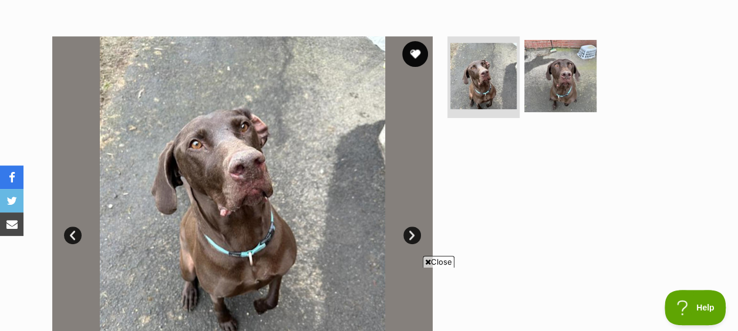
click at [411, 55] on button "favourite" at bounding box center [415, 54] width 26 height 26
